Goal: Task Accomplishment & Management: Use online tool/utility

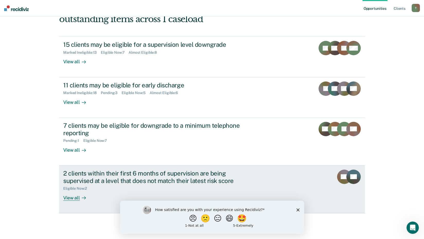
scroll to position [71, 0]
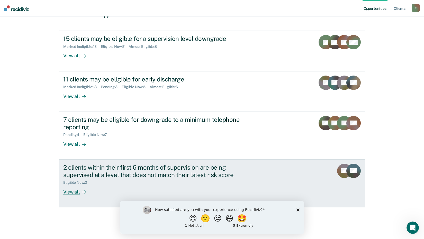
click at [66, 194] on div "View all" at bounding box center [77, 190] width 29 height 10
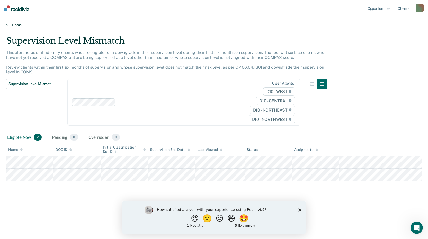
click at [15, 25] on link "Home" at bounding box center [214, 25] width 416 height 5
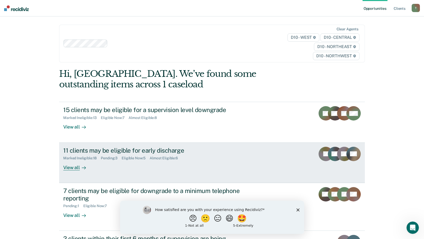
click at [74, 168] on div "View all" at bounding box center [77, 166] width 29 height 10
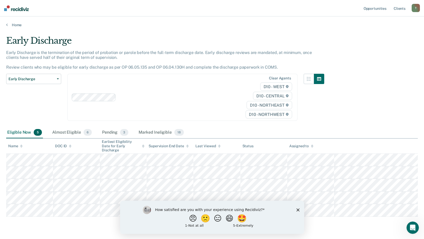
scroll to position [12, 0]
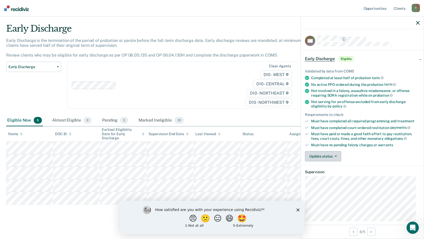
click at [327, 154] on button "Update status" at bounding box center [323, 156] width 36 height 10
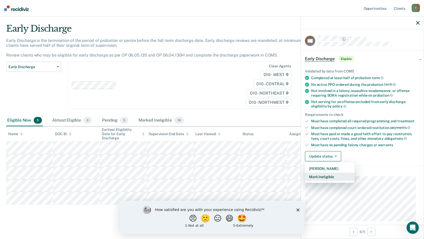
click at [326, 177] on button "Mark Ineligible" at bounding box center [330, 177] width 50 height 8
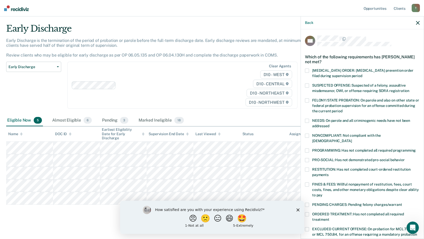
click at [308, 203] on span at bounding box center [307, 205] width 4 height 4
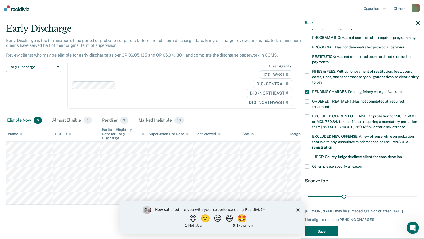
scroll to position [115, 0]
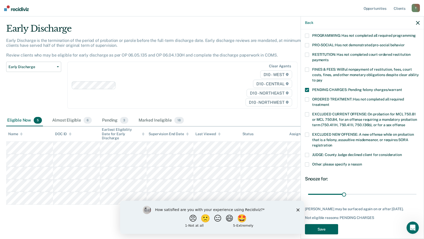
click at [320, 224] on button "Save" at bounding box center [321, 229] width 33 height 11
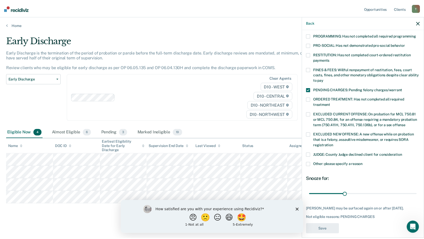
scroll to position [88, 0]
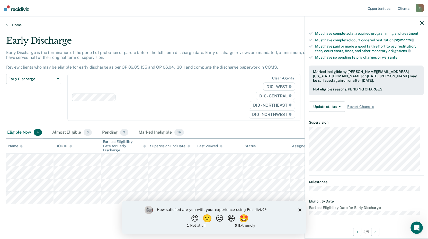
click at [13, 25] on link "Home" at bounding box center [214, 25] width 416 height 5
